Goal: Find contact information: Obtain details needed to contact an individual or organization

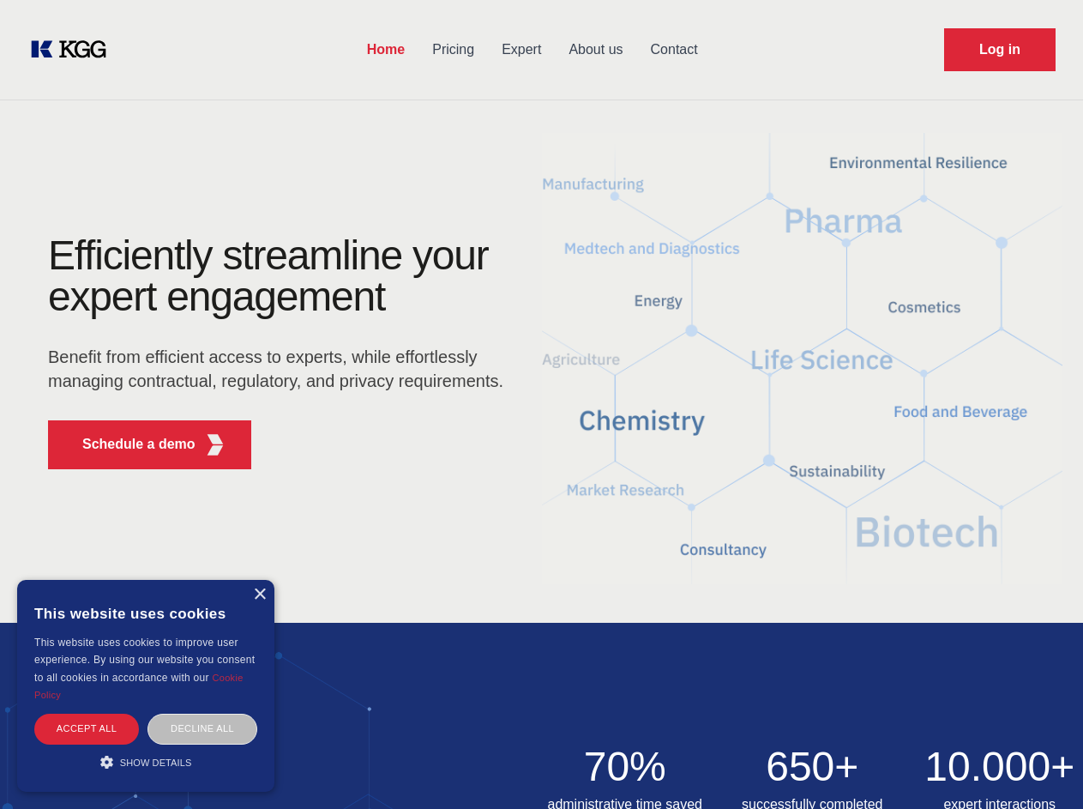
click at [541, 404] on div "Efficiently streamline your expert engagement Benefit from efficient access to …" at bounding box center [282, 359] width 522 height 248
click at [129, 444] on p "Schedule a demo" at bounding box center [138, 444] width 113 height 21
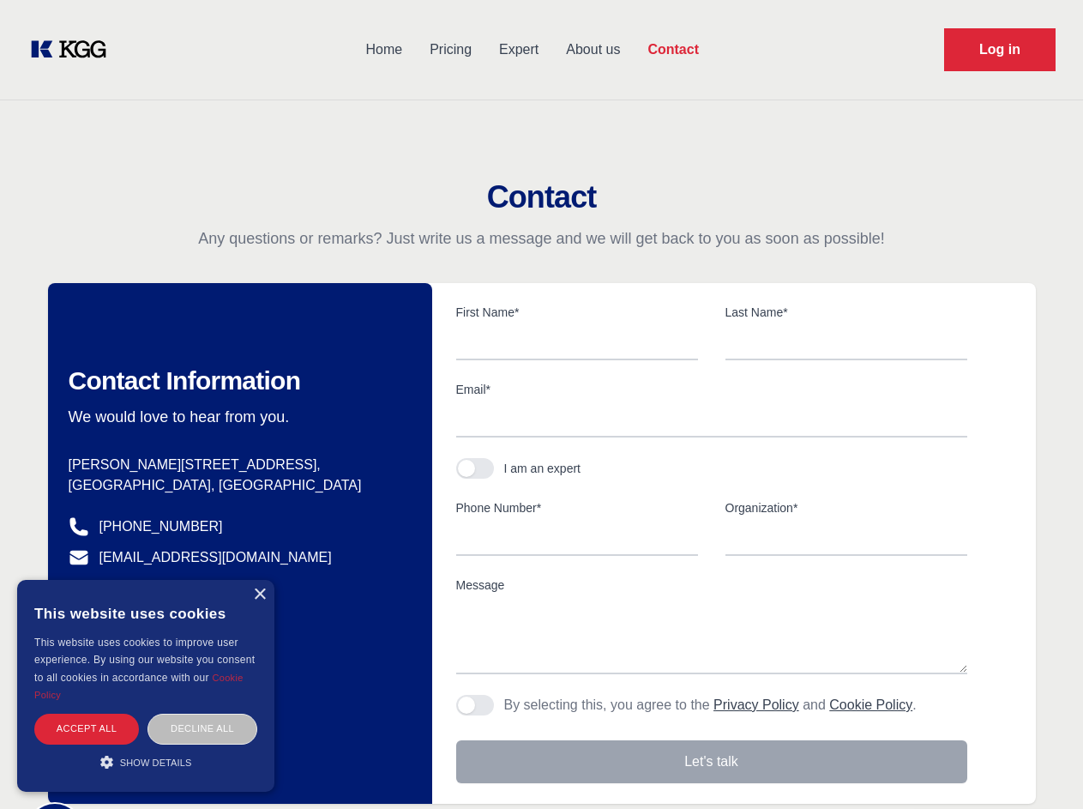
click at [259, 594] on div "× This website uses cookies This website uses cookies to improve user experienc…" at bounding box center [145, 686] width 257 height 212
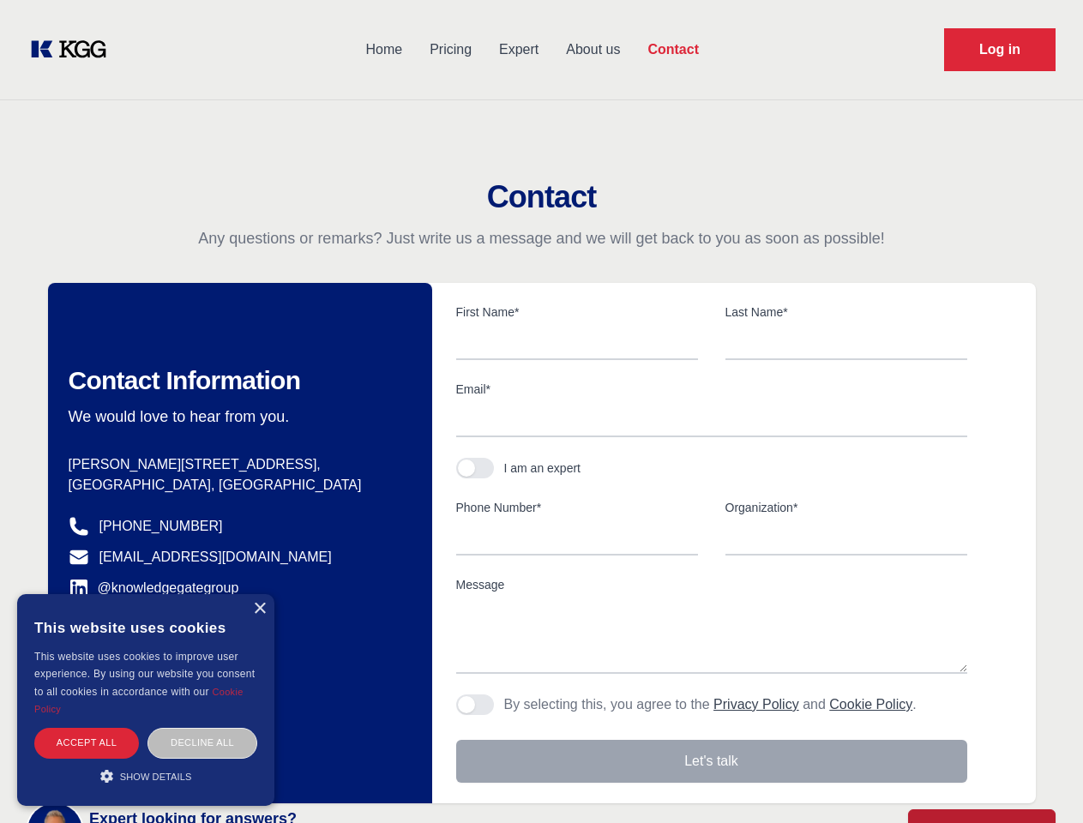
click at [87, 728] on div "Accept all" at bounding box center [86, 743] width 105 height 30
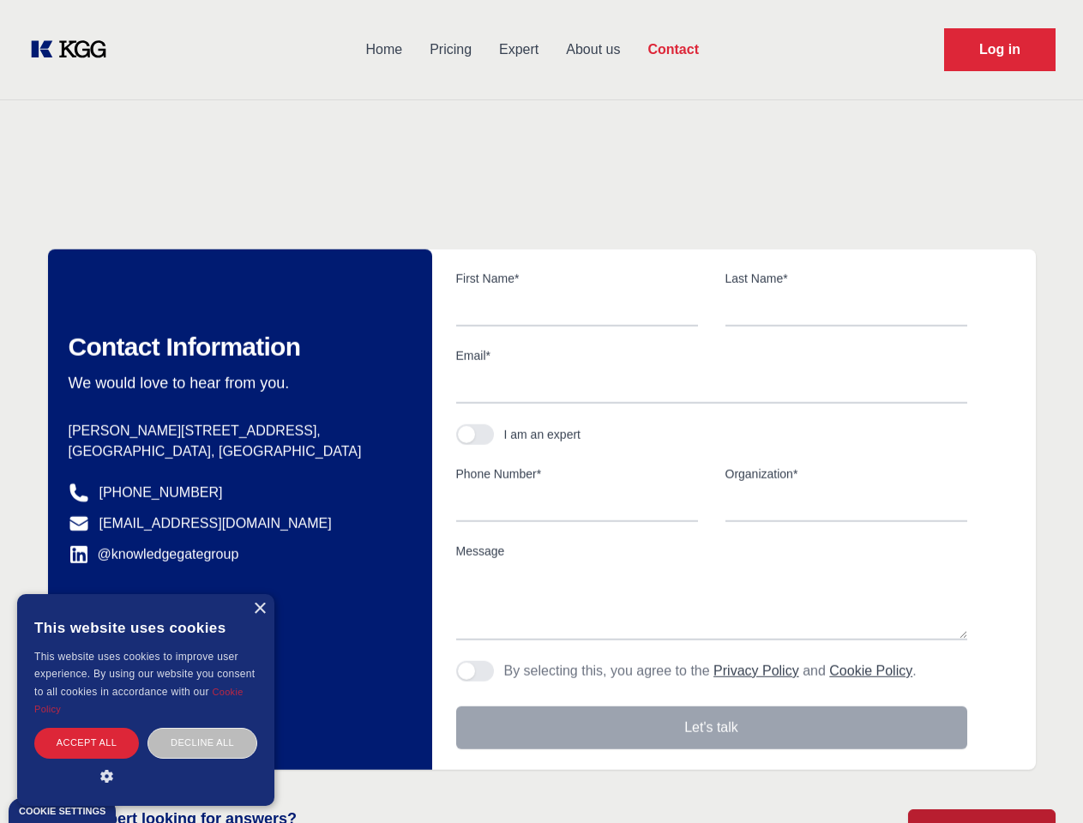
click at [202, 728] on div "Contact Information We would love to hear from you. Postal address [PERSON_NAME…" at bounding box center [240, 510] width 384 height 521
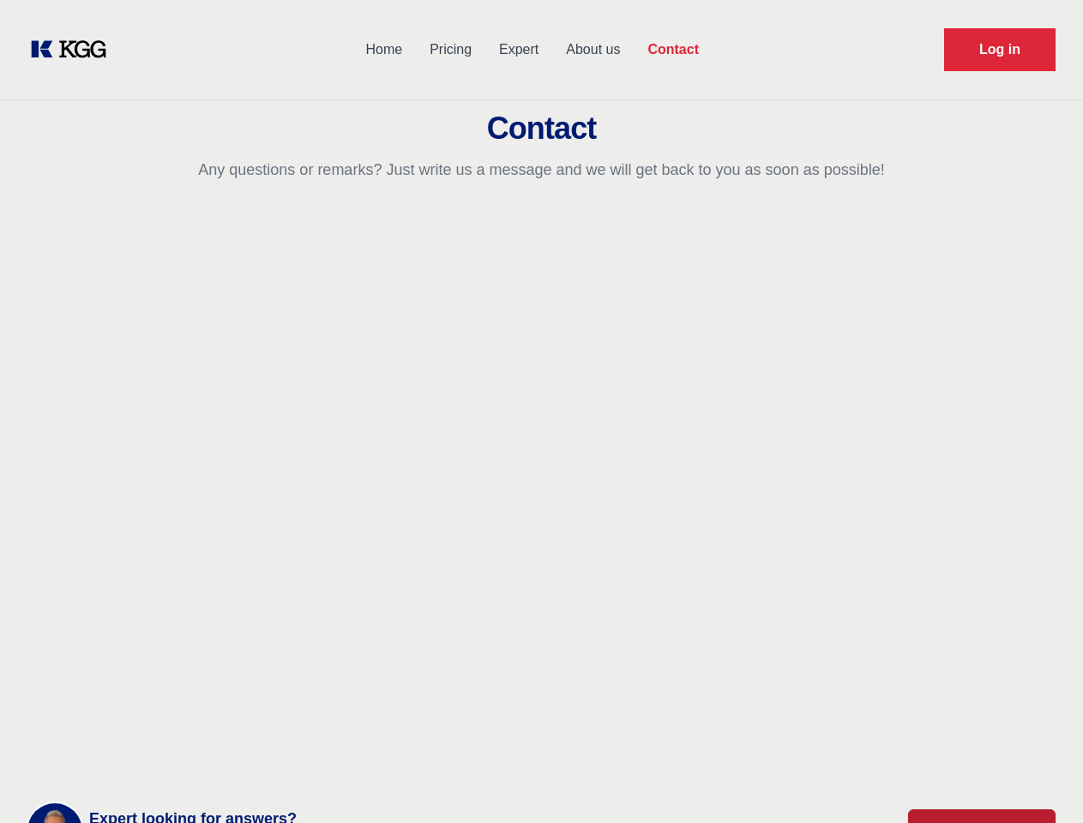
click at [146, 762] on main "Contact Any questions or remarks? Just write us a message and we will get back …" at bounding box center [541, 446] width 1083 height 893
